Goal: Task Accomplishment & Management: Use online tool/utility

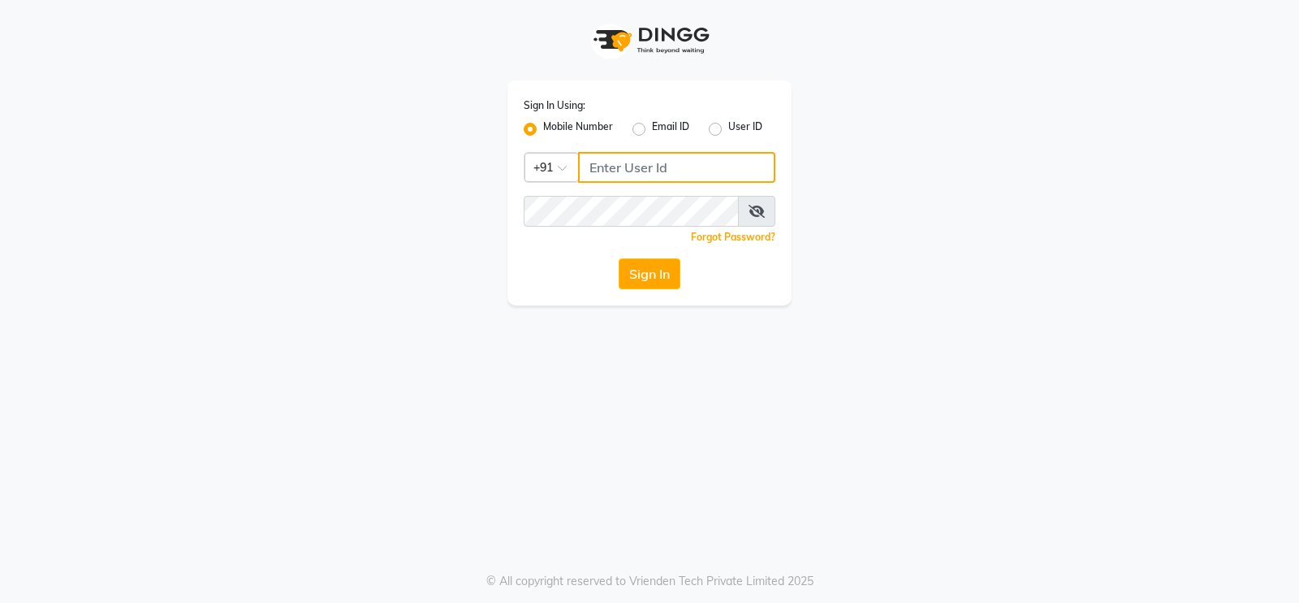
click at [616, 162] on input "Username" at bounding box center [676, 167] width 197 height 31
type input "6000202228"
click at [649, 269] on button "Sign In" at bounding box center [650, 273] width 62 height 31
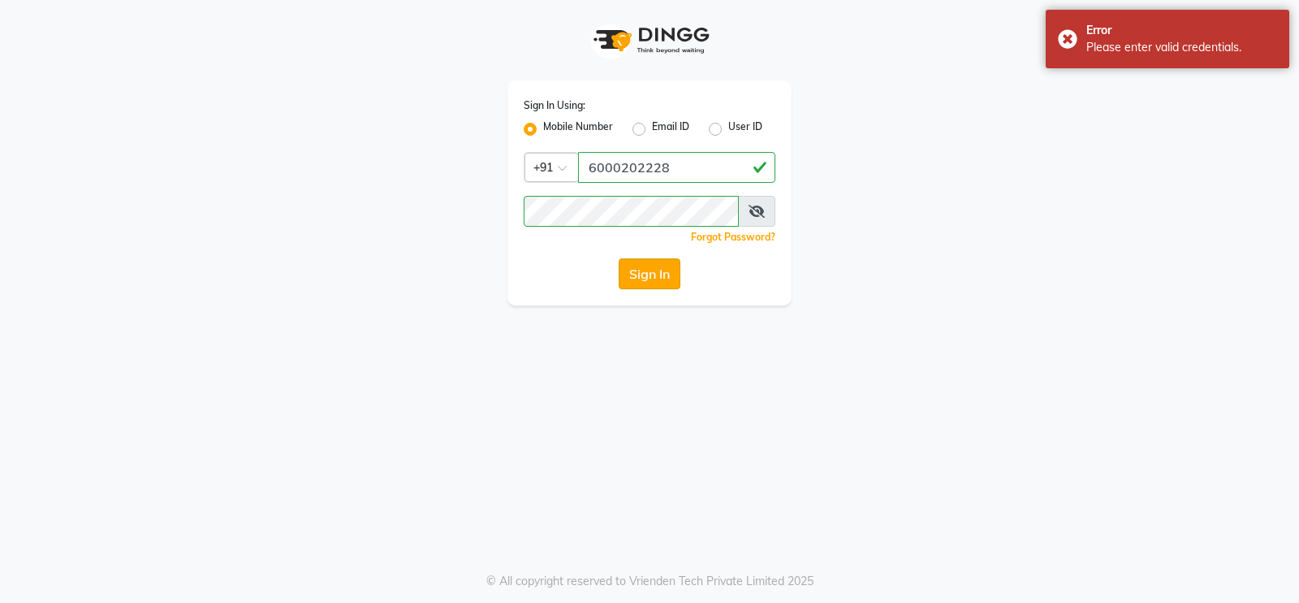
click at [649, 269] on button "Sign In" at bounding box center [650, 273] width 62 height 31
click at [763, 211] on icon at bounding box center [757, 211] width 16 height 13
click at [763, 210] on icon at bounding box center [757, 211] width 15 height 13
click at [642, 263] on button "Sign In" at bounding box center [650, 273] width 62 height 31
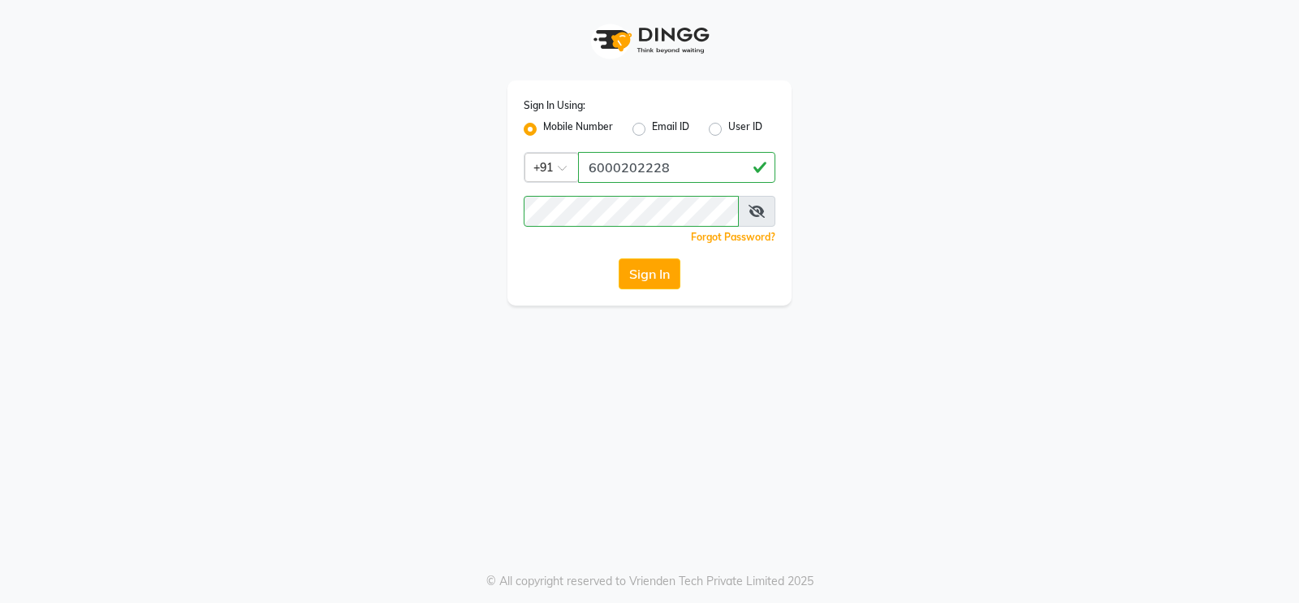
click at [642, 263] on button "Sign In" at bounding box center [650, 273] width 62 height 31
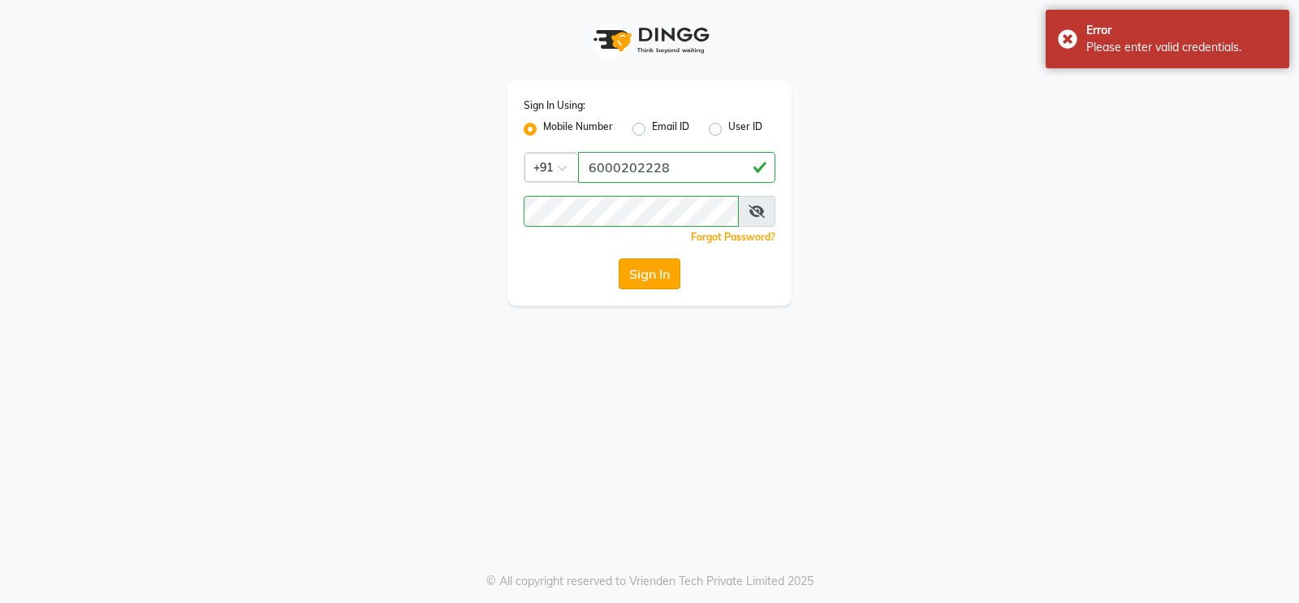
click at [640, 270] on button "Sign In" at bounding box center [650, 273] width 62 height 31
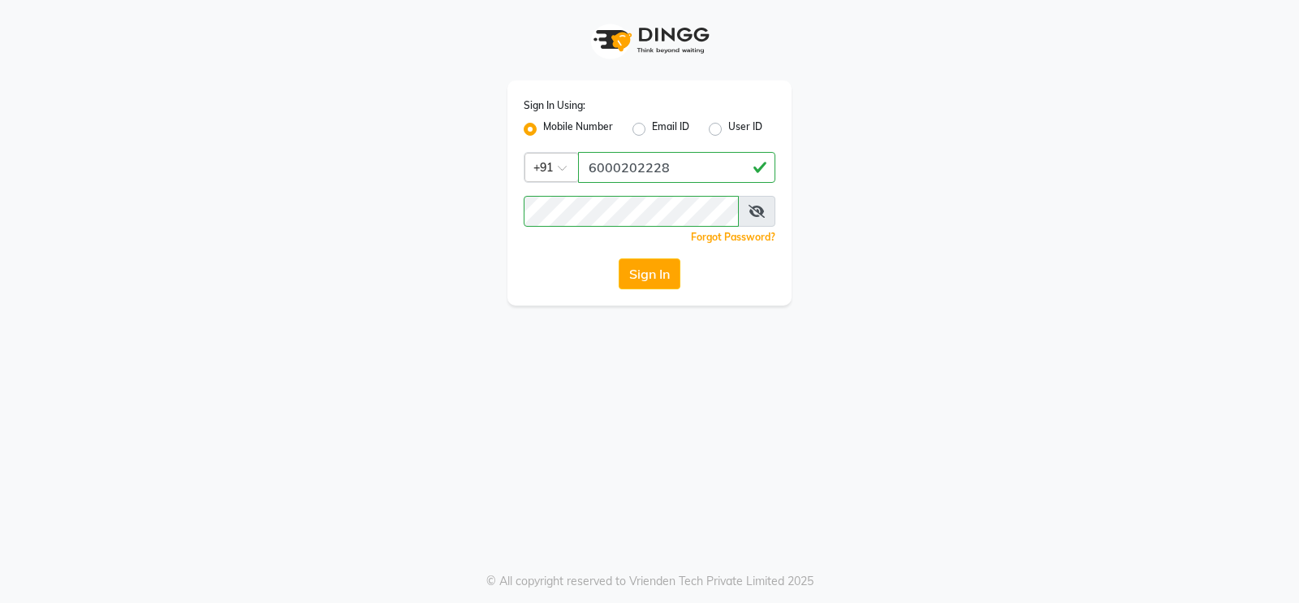
click at [747, 213] on span at bounding box center [756, 211] width 37 height 31
click at [754, 212] on icon at bounding box center [757, 211] width 16 height 13
click at [754, 212] on icon at bounding box center [757, 211] width 15 height 13
